Goal: Complete application form

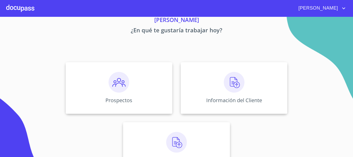
scroll to position [43, 0]
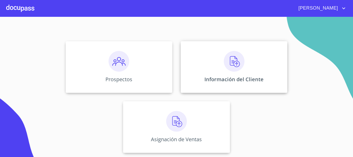
click at [243, 62] on img at bounding box center [234, 61] width 21 height 21
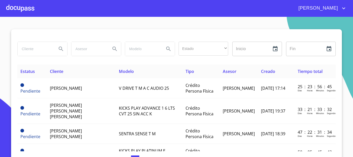
click at [35, 48] on input "search" at bounding box center [35, 49] width 35 height 14
type input "[PERSON_NAME]"
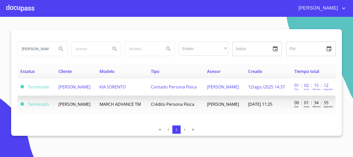
click at [112, 92] on td "KIA SORENTO" at bounding box center [122, 86] width 51 height 17
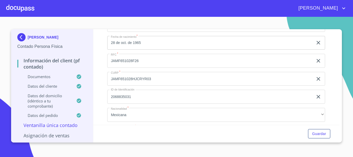
scroll to position [1035, 0]
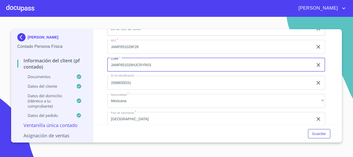
click at [139, 72] on input "JAMF651028HJCRYR03" at bounding box center [210, 65] width 206 height 14
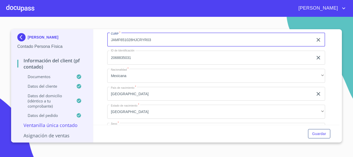
scroll to position [1139, 0]
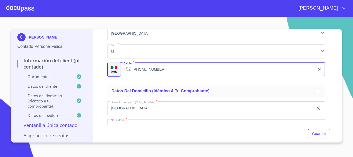
click at [134, 75] on input "[PHONE_NUMBER]" at bounding box center [224, 70] width 183 height 14
drag, startPoint x: 164, startPoint y: 75, endPoint x: 115, endPoint y: 77, distance: 49.0
click at [115, 77] on div "MXN Celular   * [PHONE_NUMBER] ​" at bounding box center [216, 70] width 218 height 14
